Goal: Information Seeking & Learning: Learn about a topic

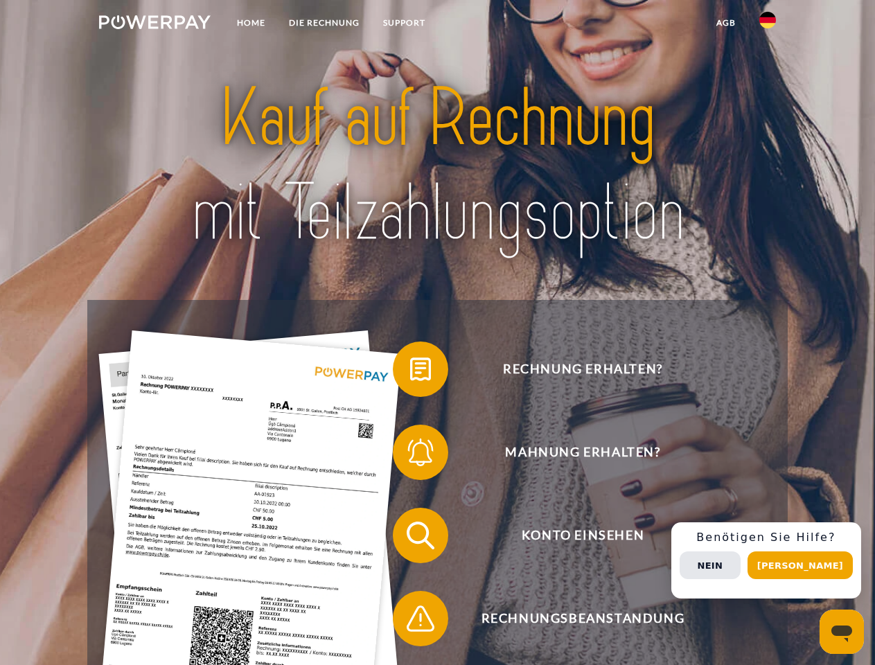
click at [155, 24] on img at bounding box center [155, 22] width 112 height 14
click at [768, 24] on img at bounding box center [767, 20] width 17 height 17
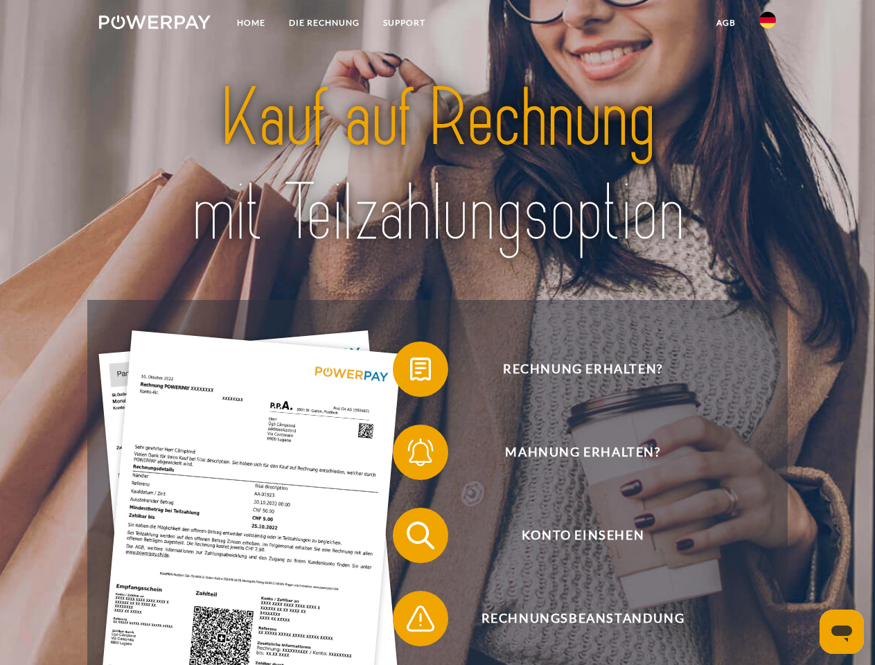
click at [726, 23] on link "agb" at bounding box center [726, 22] width 43 height 25
click at [410, 372] on span at bounding box center [399, 369] width 69 height 69
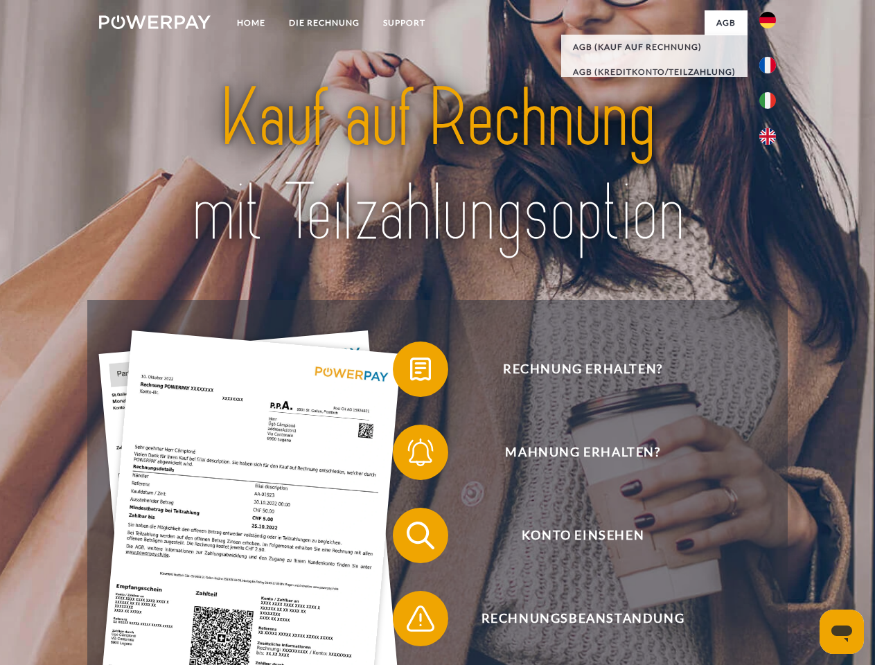
click at [410, 455] on span at bounding box center [399, 452] width 69 height 69
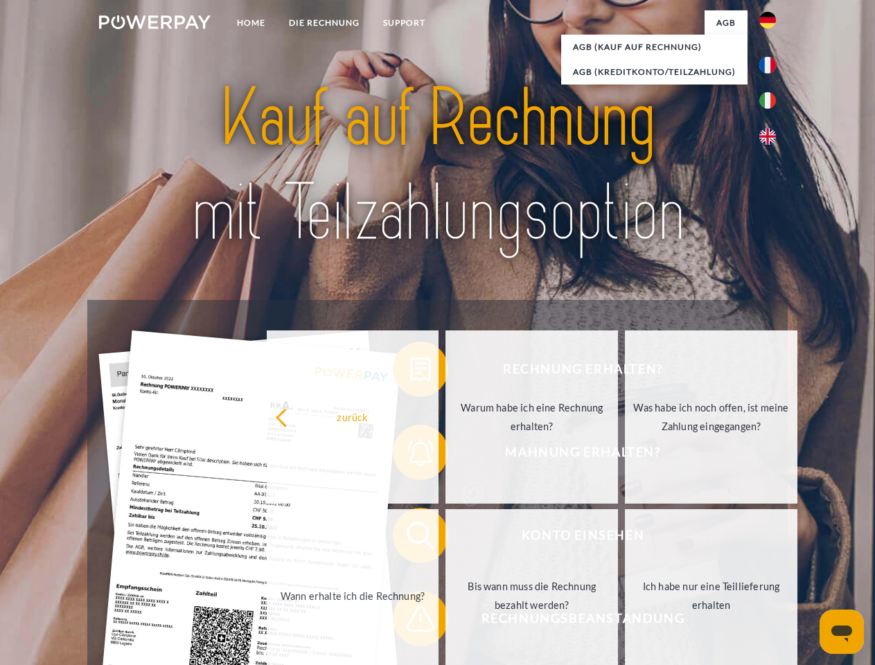
click at [446, 538] on link "Bis wann muss die Rechnung bezahlt werden?" at bounding box center [532, 595] width 173 height 173
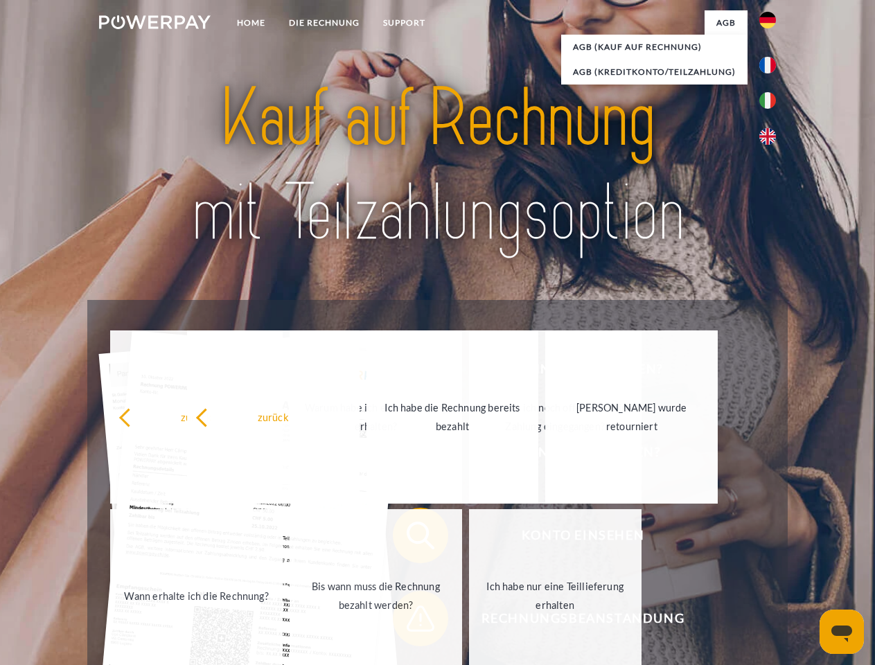
click at [410, 622] on div "Rechnung erhalten? Mahnung erhalten? Konto einsehen" at bounding box center [437, 577] width 700 height 554
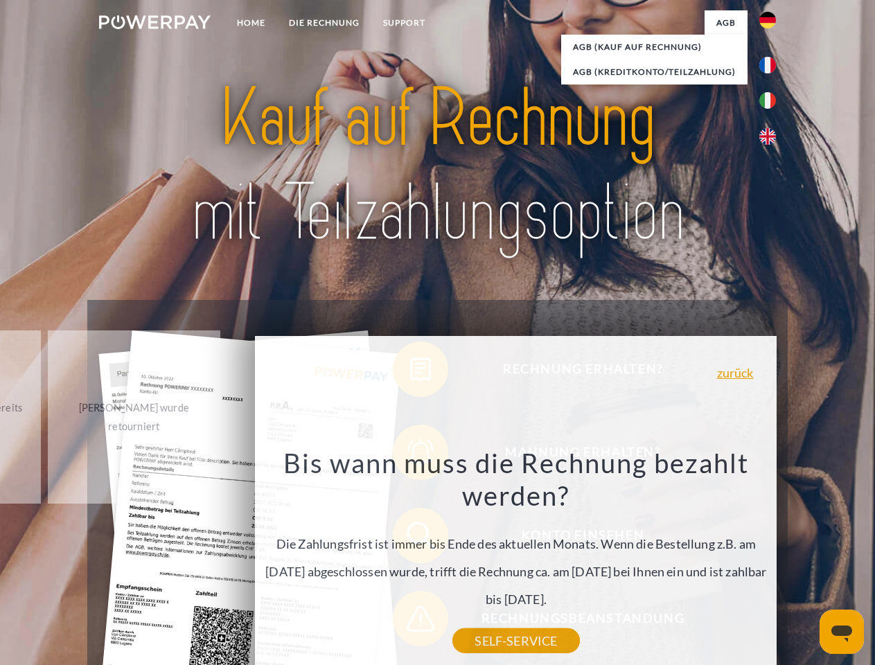
click at [771, 561] on div "Rechnung erhalten? Mahnung erhalten? Konto einsehen" at bounding box center [437, 577] width 700 height 554
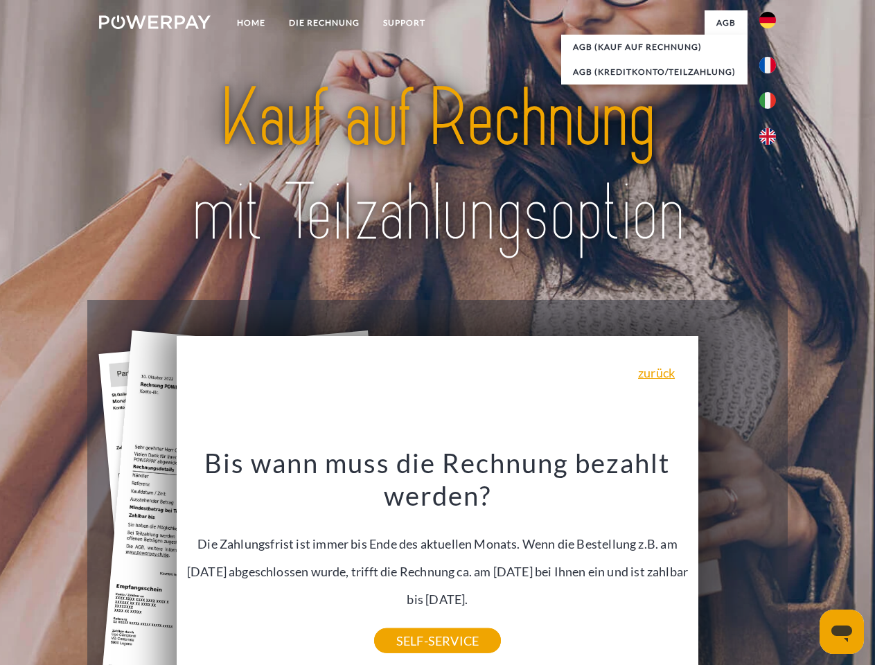
click at [737, 563] on span "Konto einsehen" at bounding box center [583, 535] width 340 height 55
click at [805, 565] on header "Home DIE RECHNUNG SUPPORT" at bounding box center [437, 478] width 875 height 957
